Goal: Navigation & Orientation: Understand site structure

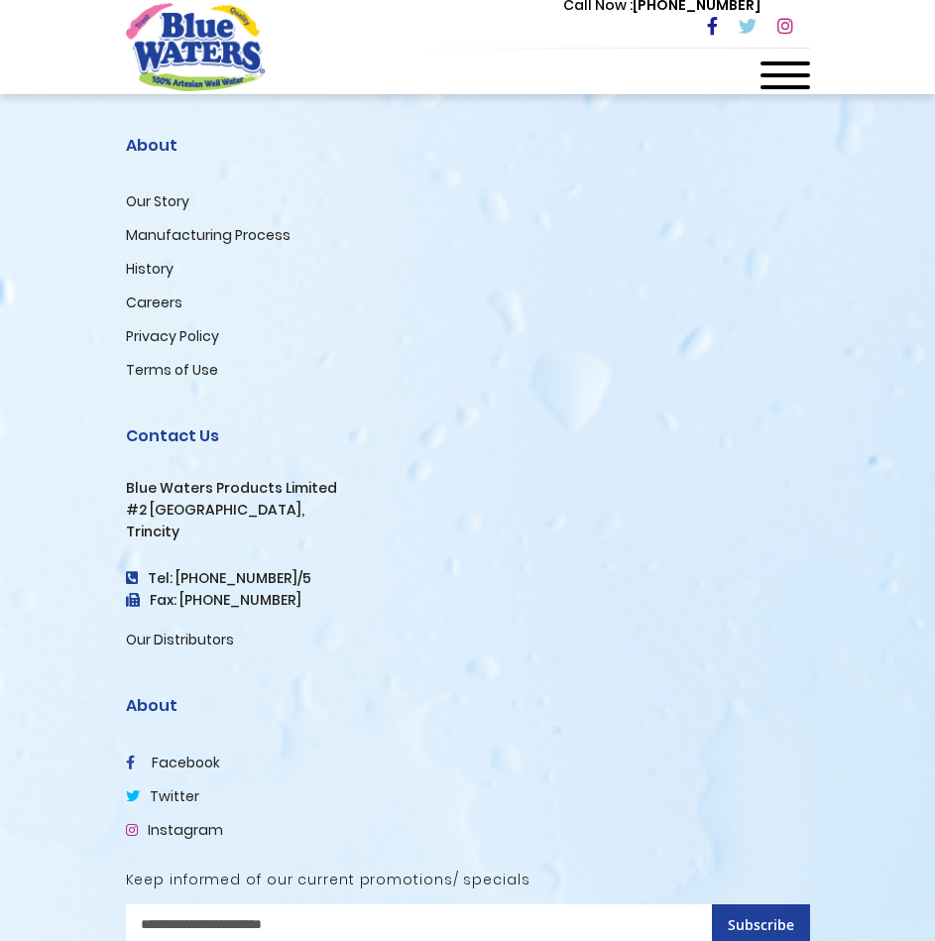
scroll to position [4588, 0]
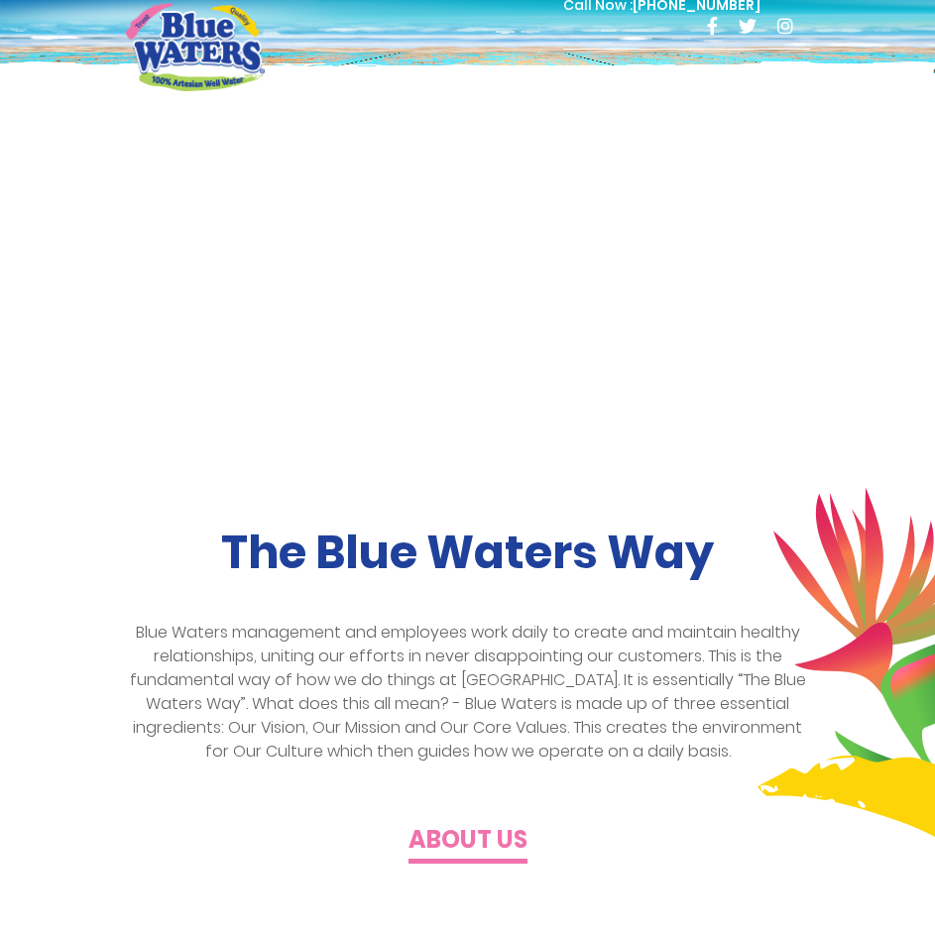
click at [785, 71] on div at bounding box center [786, 81] width 50 height 40
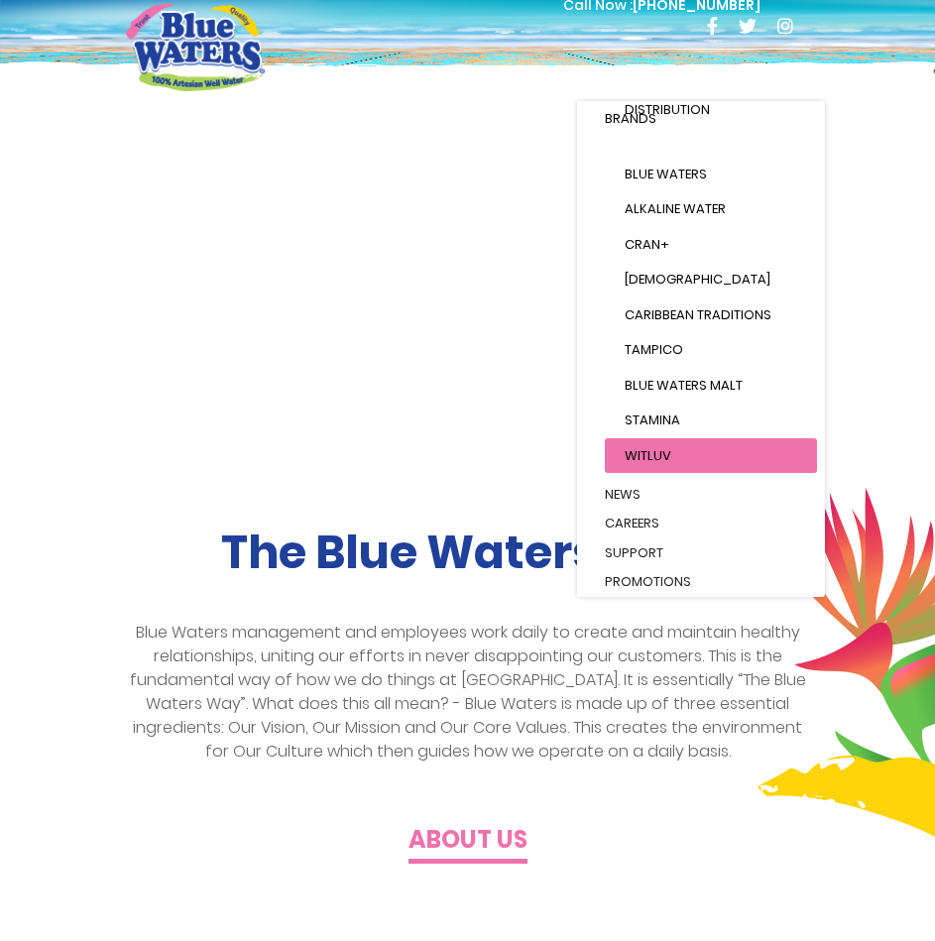
scroll to position [276, 0]
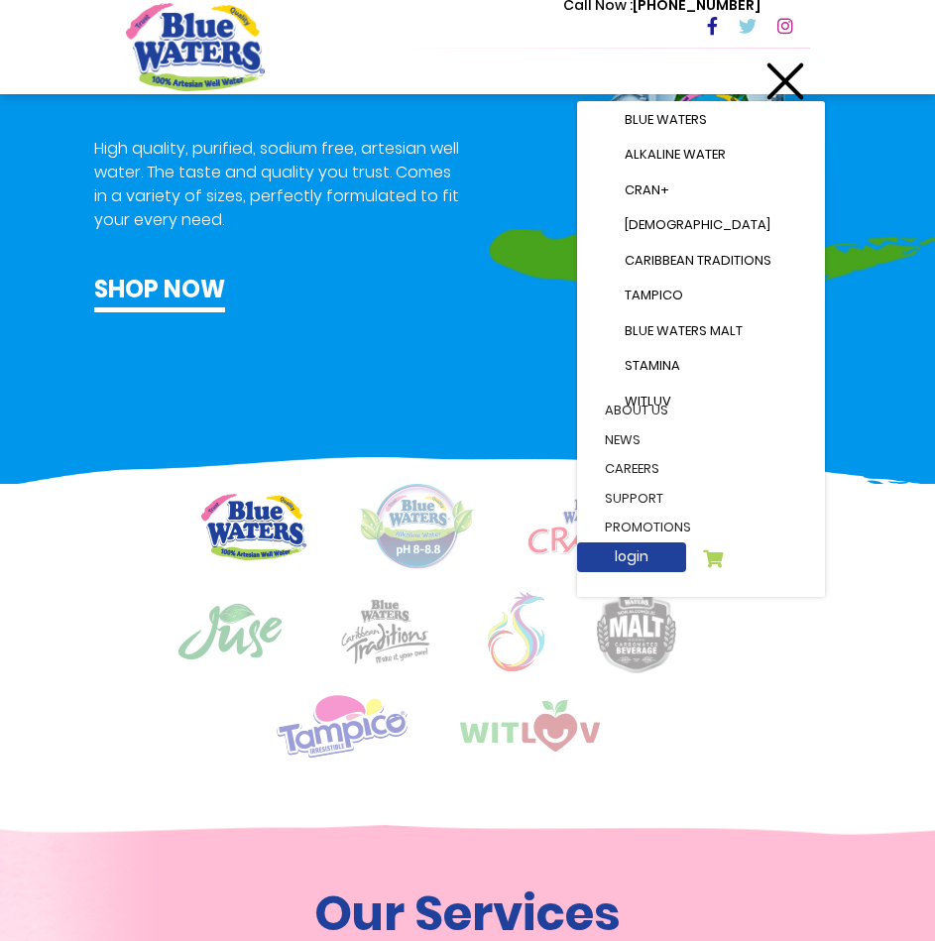
click at [800, 88] on div at bounding box center [786, 81] width 50 height 40
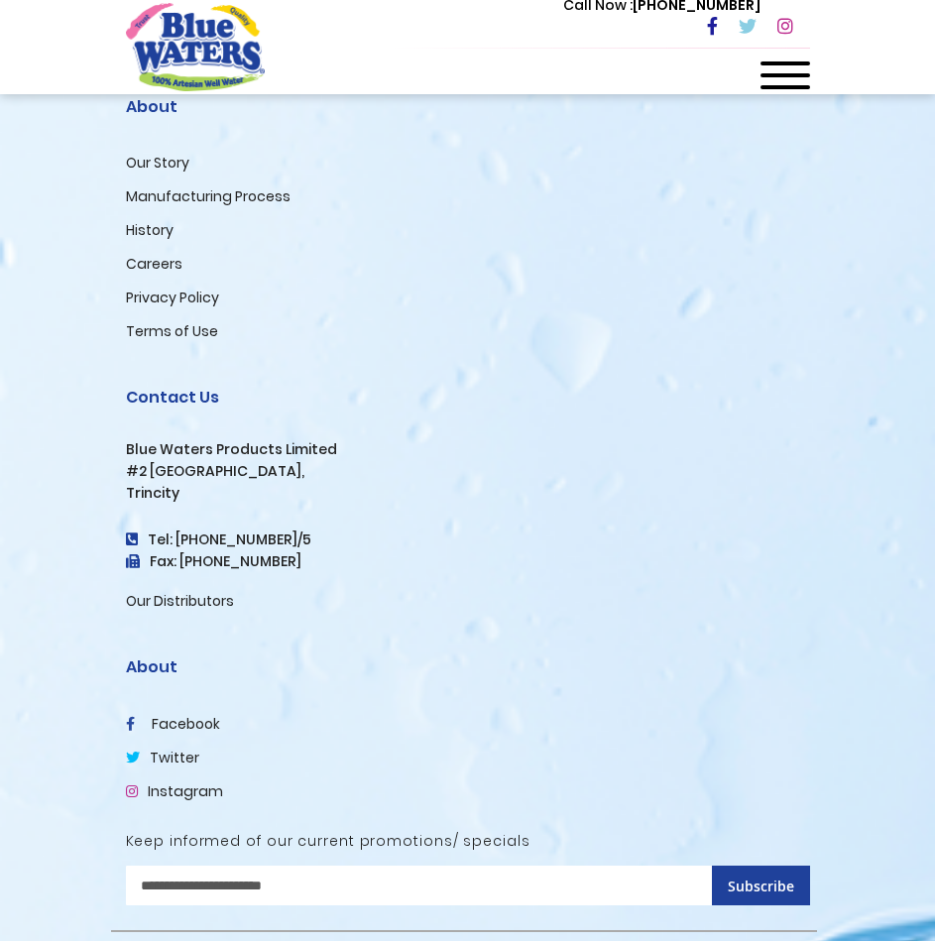
scroll to position [4687, 0]
